Goal: Navigation & Orientation: Find specific page/section

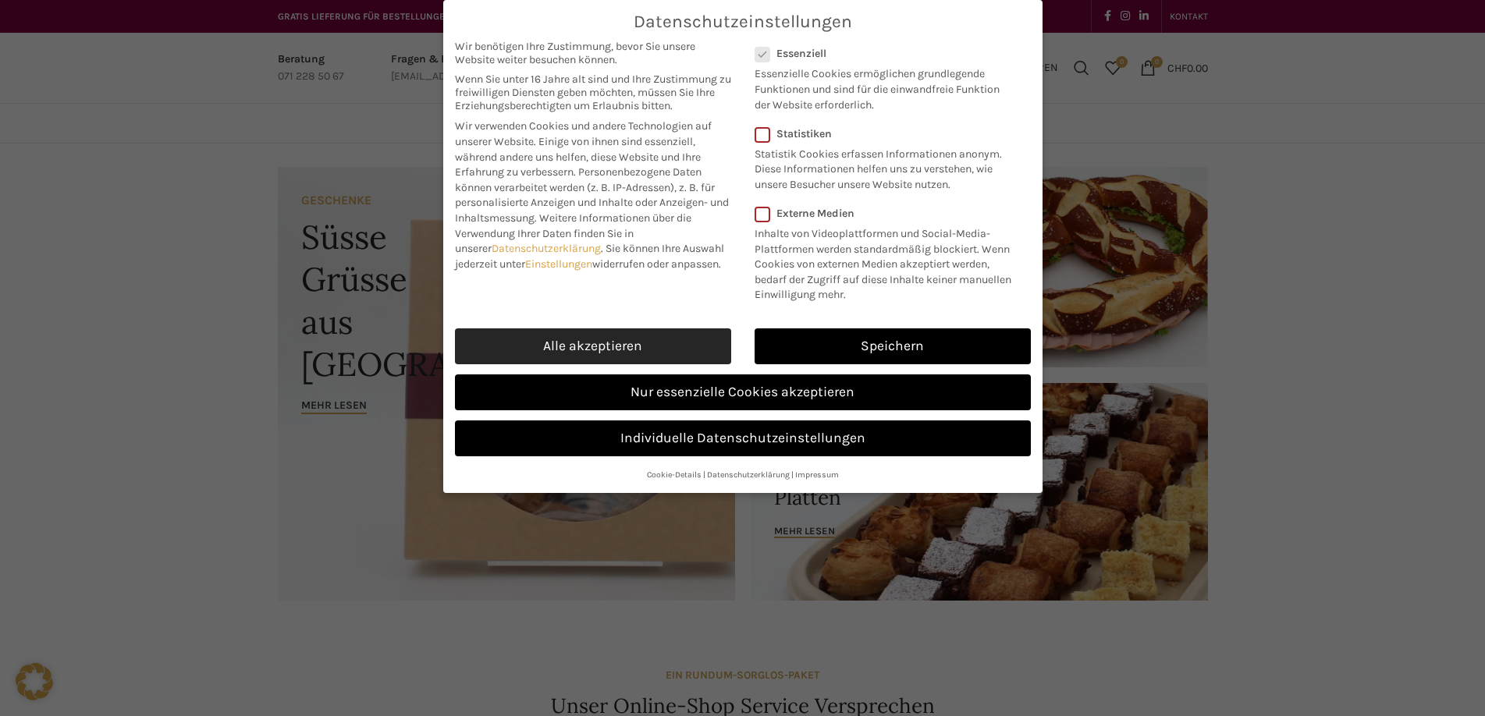
click at [476, 356] on link "Alle akzeptieren" at bounding box center [593, 346] width 276 height 36
checkbox input "true"
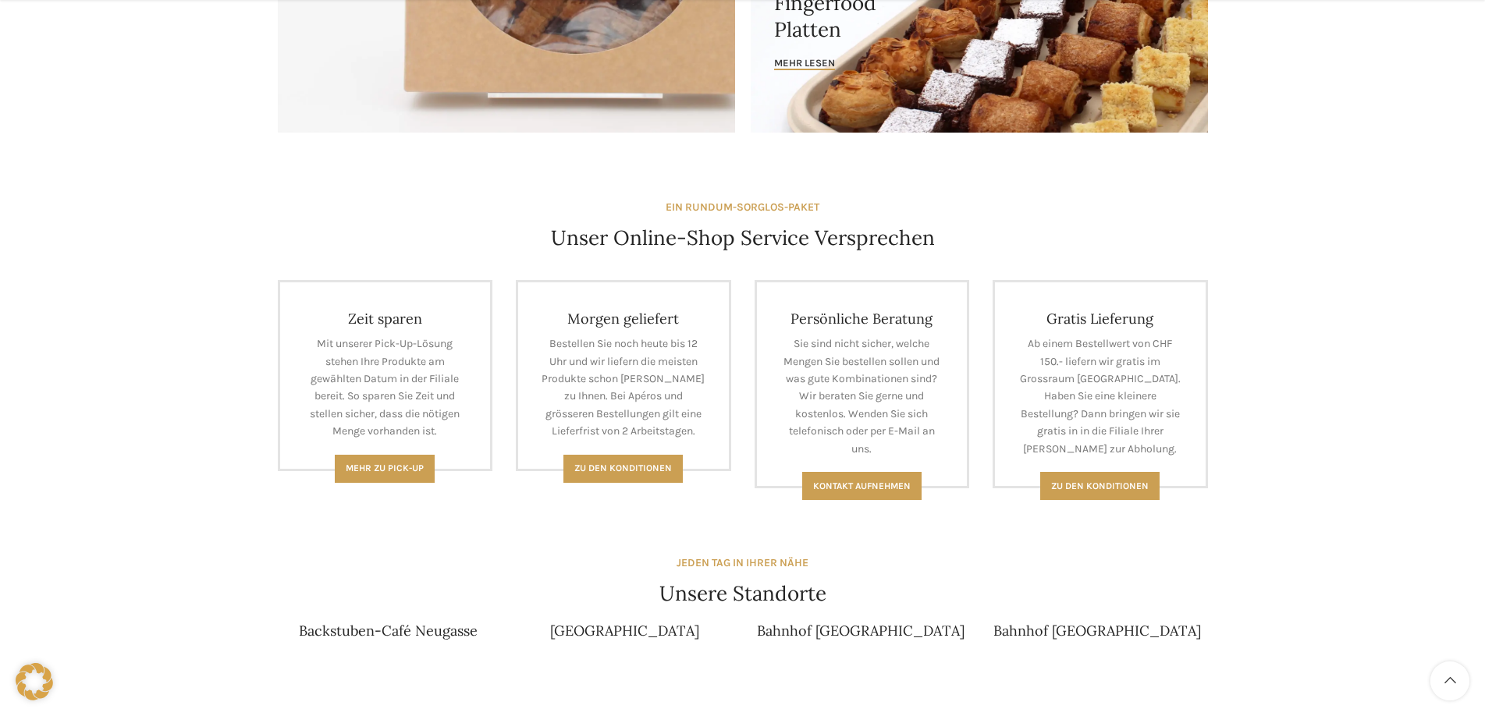
scroll to position [702, 0]
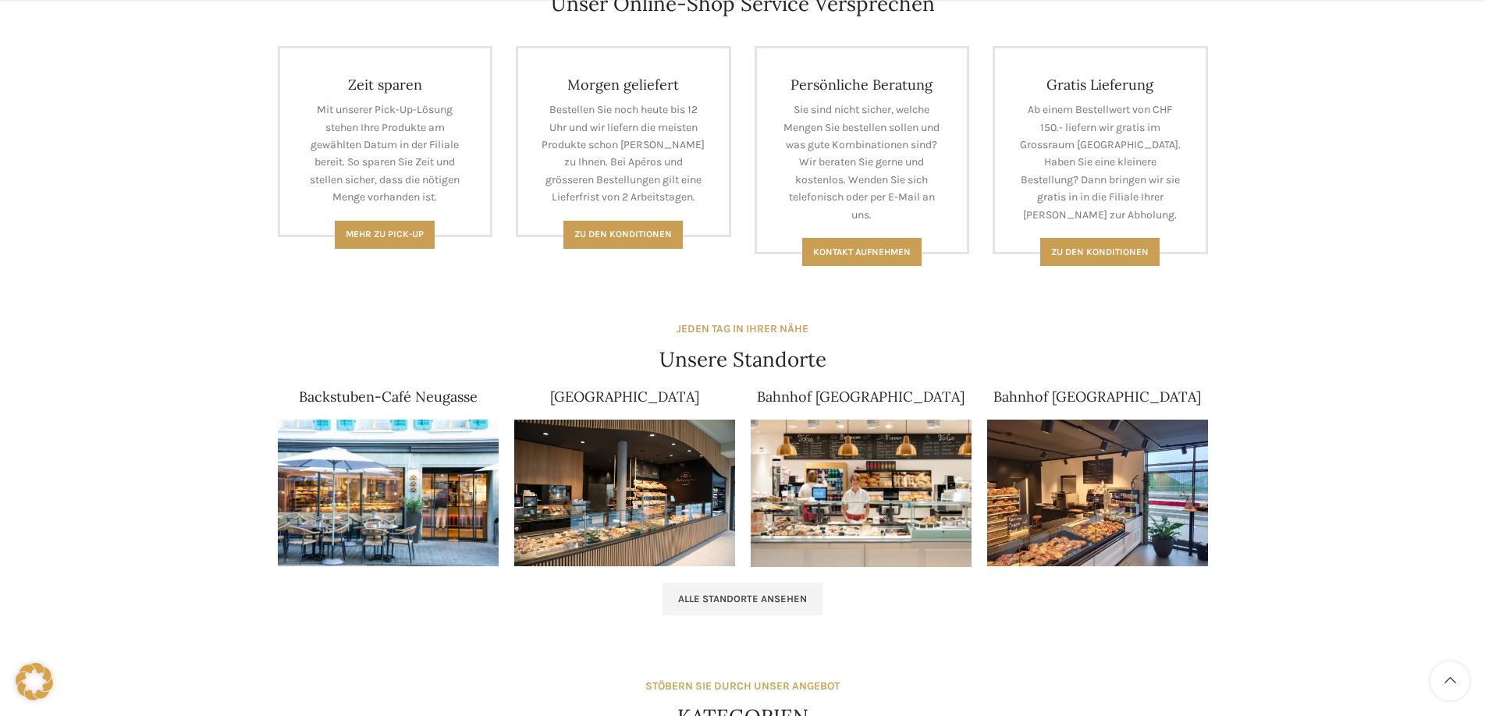
click at [651, 413] on div "[GEOGRAPHIC_DATA]" at bounding box center [624, 478] width 236 height 193
click at [611, 396] on link "[GEOGRAPHIC_DATA]" at bounding box center [624, 397] width 149 height 18
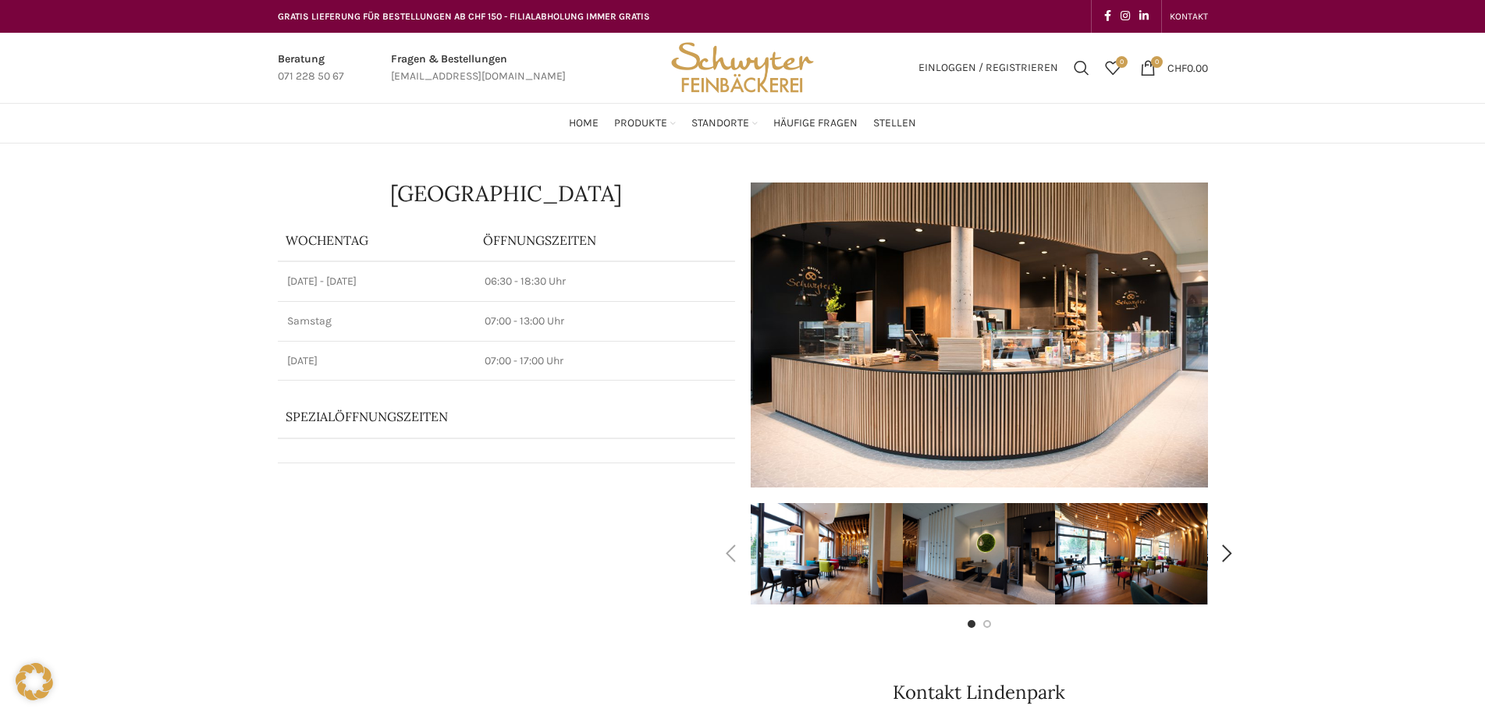
click at [790, 564] on img "1 / 4" at bounding box center [826, 553] width 152 height 101
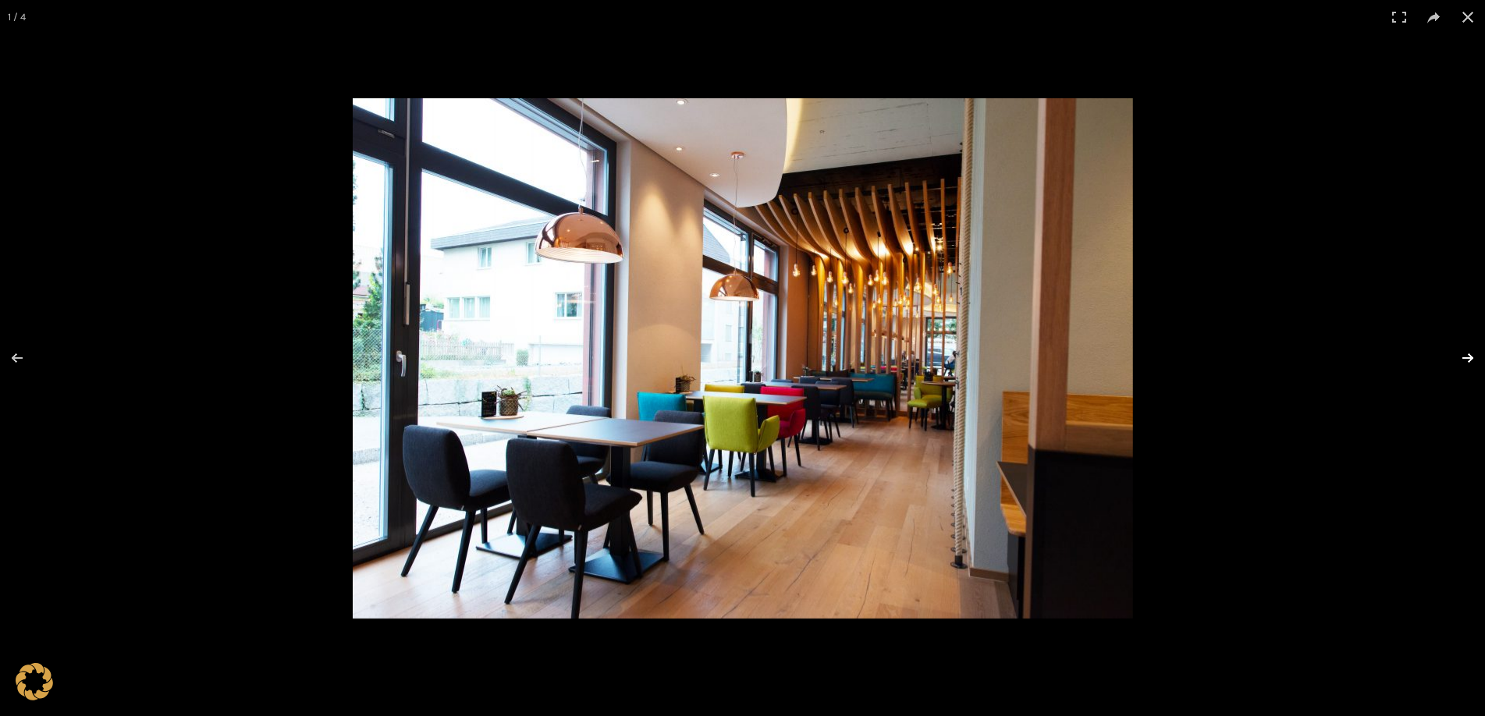
click at [1457, 351] on button at bounding box center [1457, 358] width 55 height 78
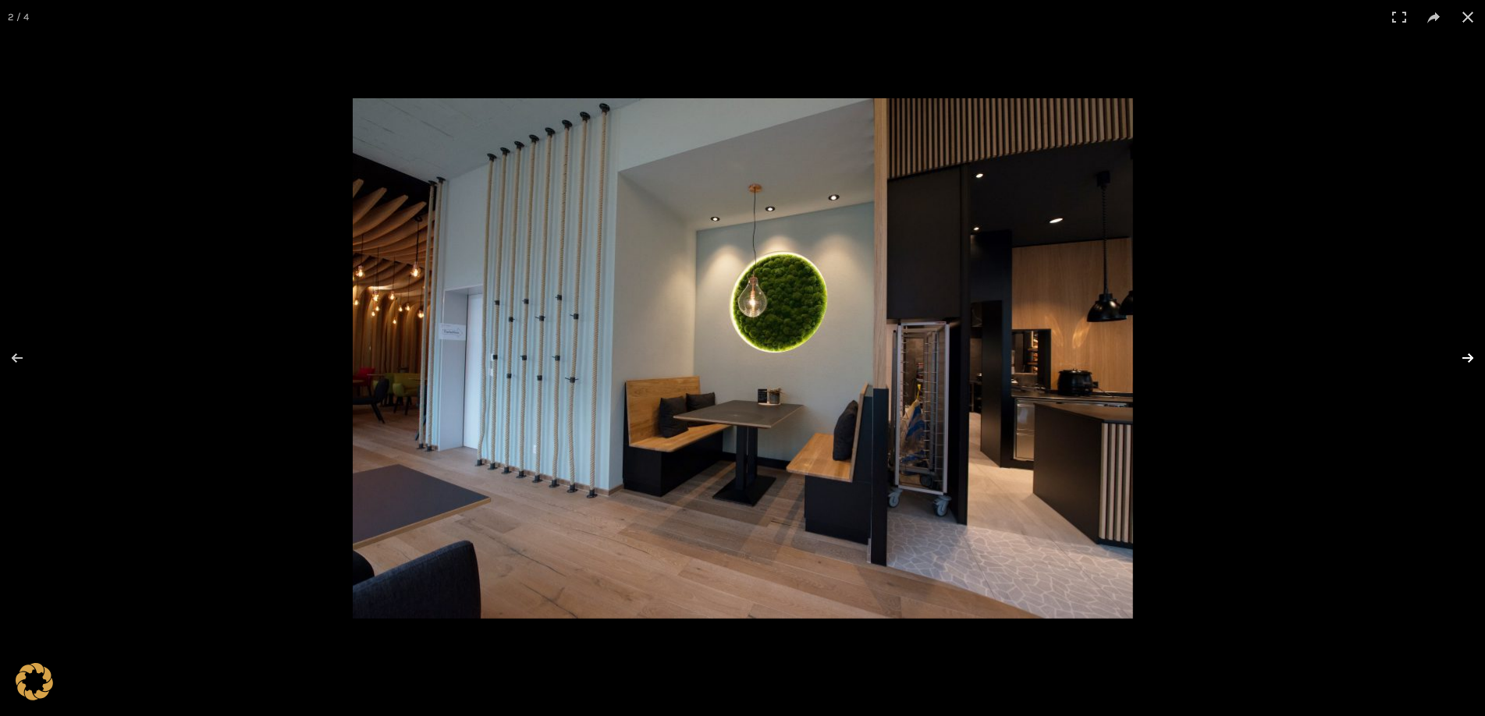
click at [1457, 351] on button at bounding box center [1457, 358] width 55 height 78
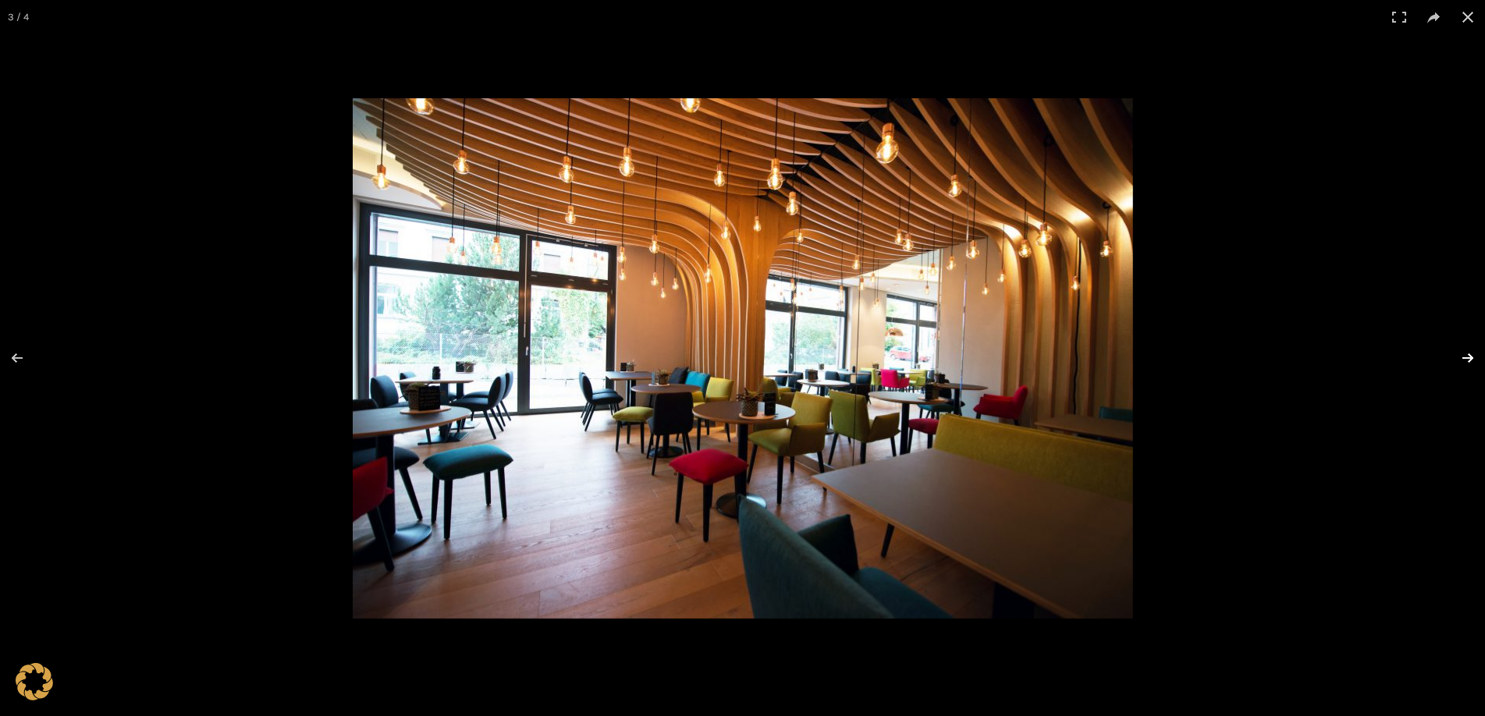
click at [1457, 351] on button at bounding box center [1457, 358] width 55 height 78
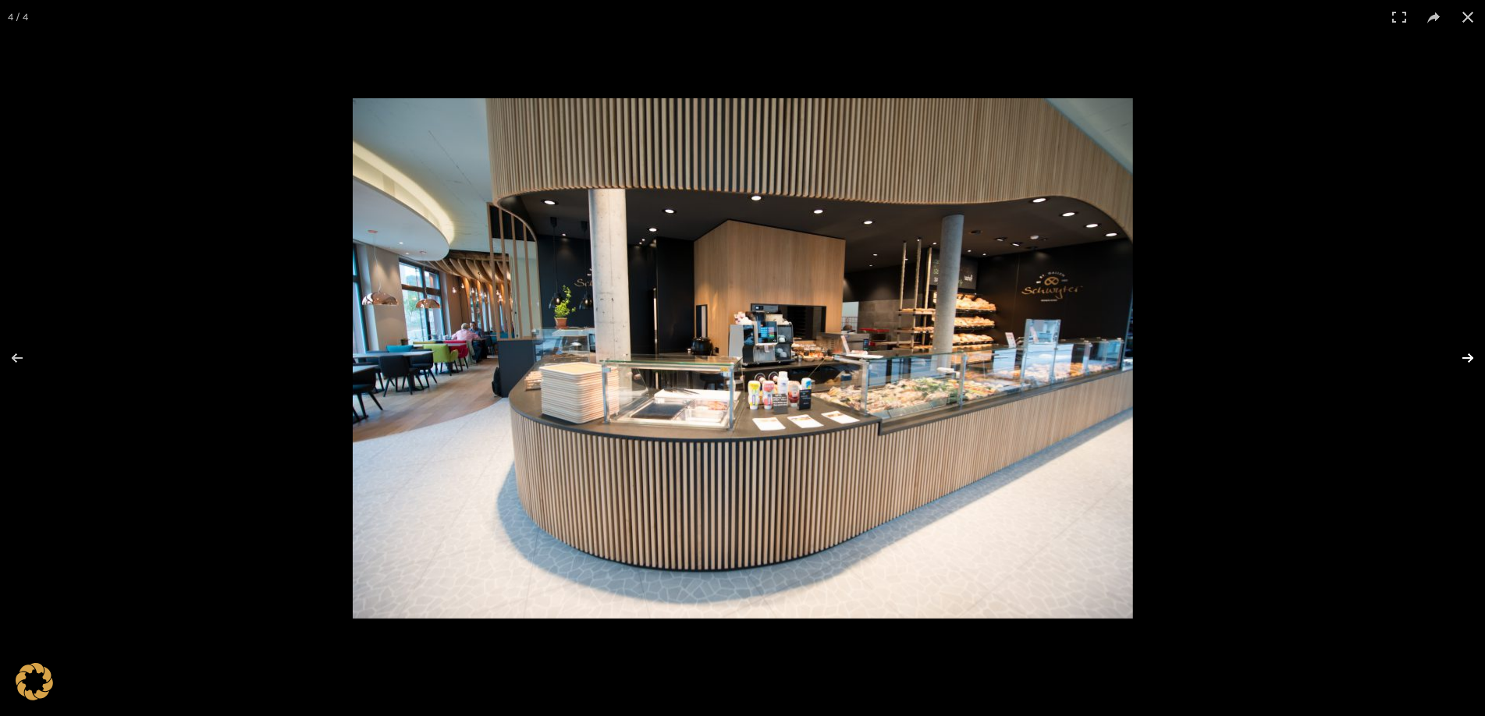
click at [1457, 351] on button at bounding box center [1457, 358] width 55 height 78
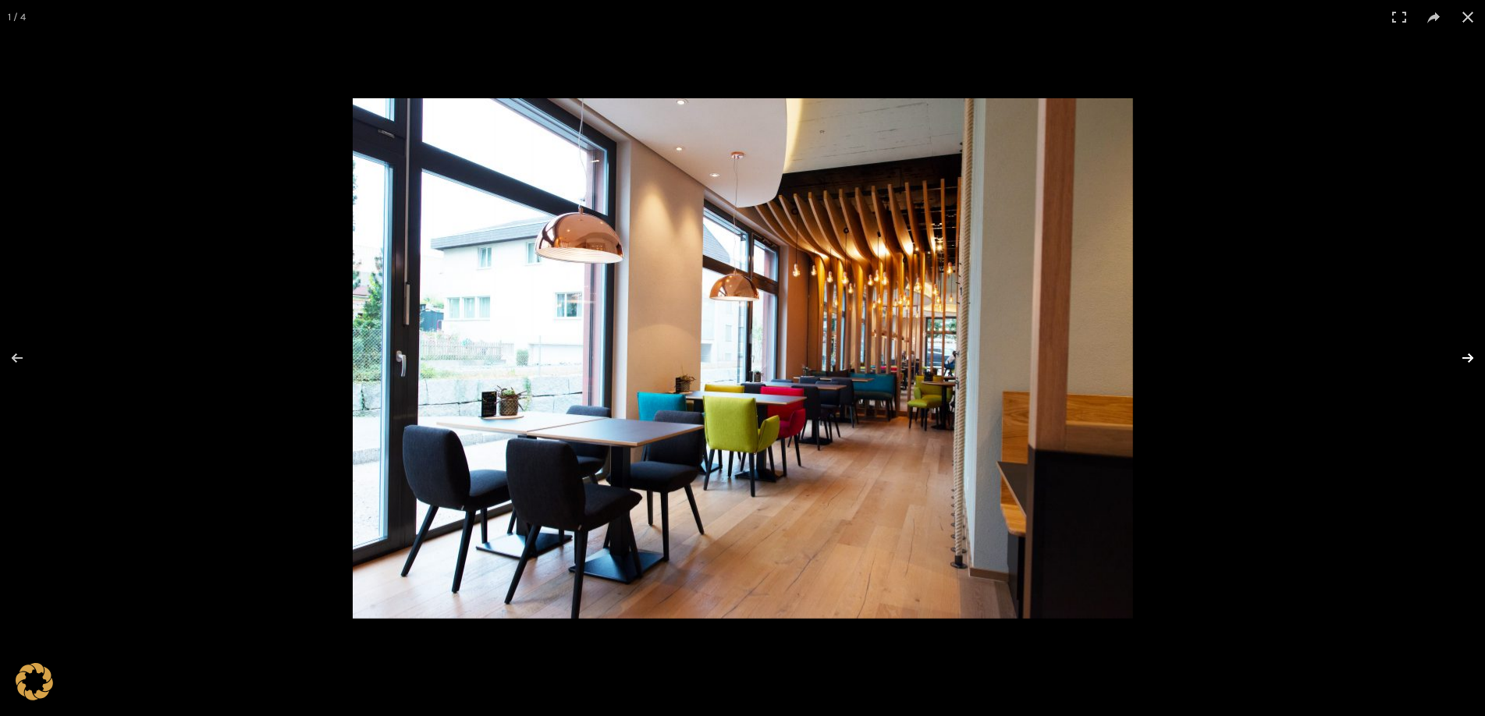
click at [1457, 351] on button at bounding box center [1457, 358] width 55 height 78
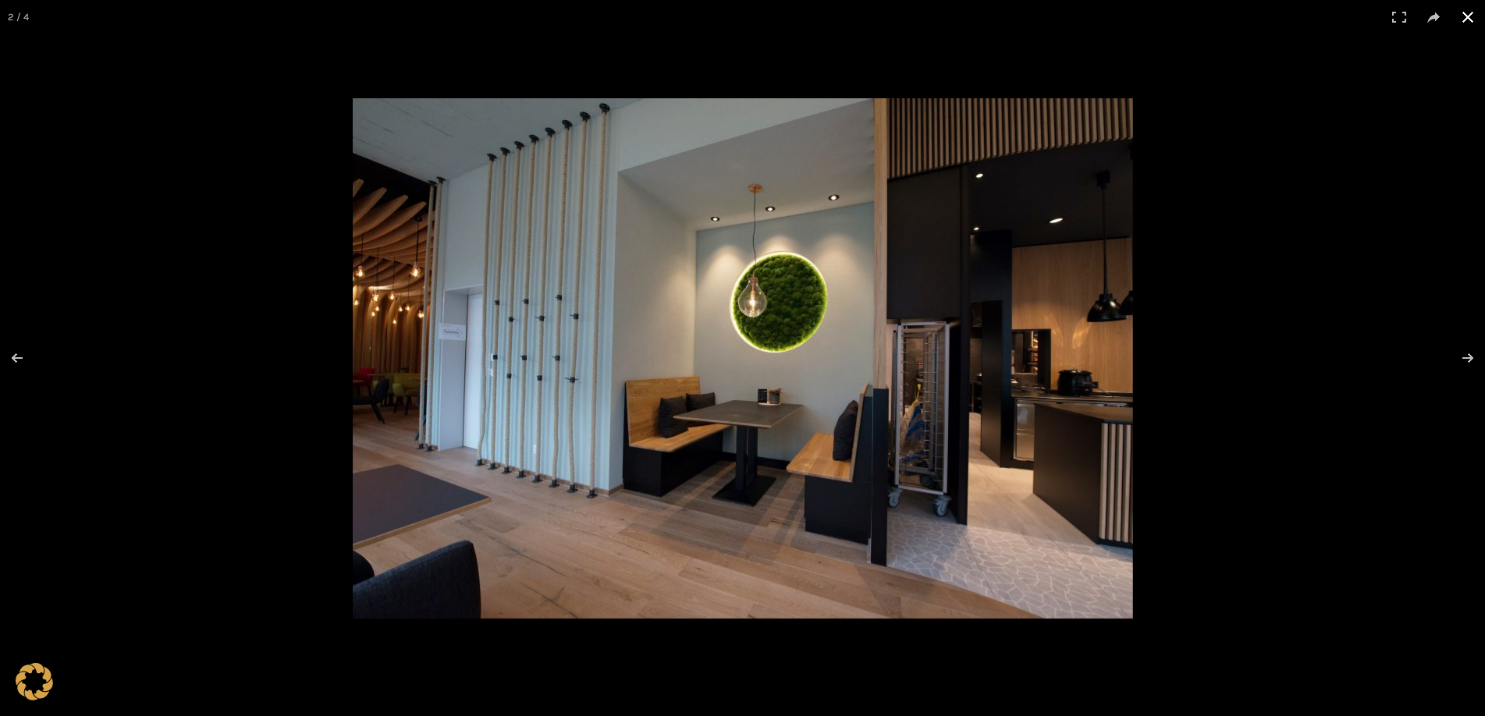
click at [1460, 23] on button at bounding box center [1467, 17] width 34 height 34
